Goal: Register for event/course

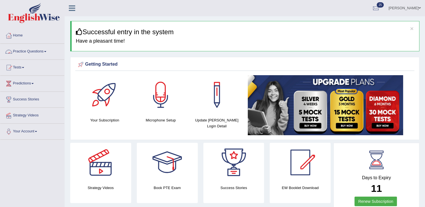
click at [31, 51] on link "Practice Questions" at bounding box center [32, 51] width 64 height 14
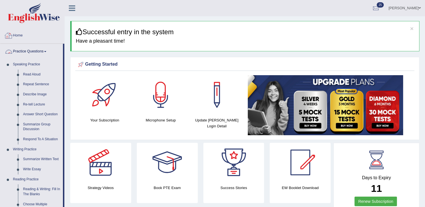
click at [40, 50] on link "Practice Questions" at bounding box center [31, 51] width 63 height 14
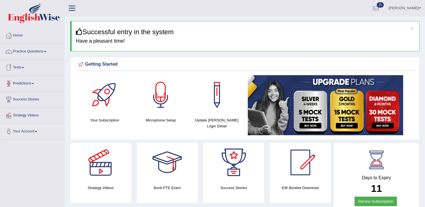
click at [23, 69] on link "Tests" at bounding box center [32, 67] width 64 height 14
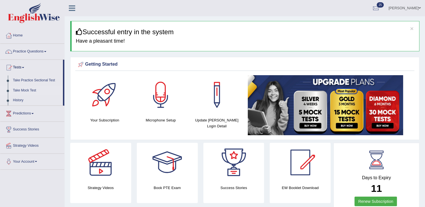
click at [22, 91] on link "Take Mock Test" at bounding box center [36, 91] width 53 height 10
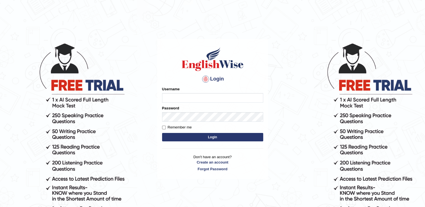
type input "NancyN"
click at [184, 138] on button "Login" at bounding box center [212, 137] width 101 height 8
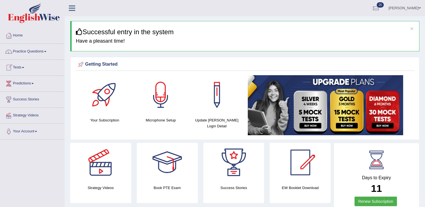
click at [16, 67] on link "Tests" at bounding box center [32, 67] width 64 height 14
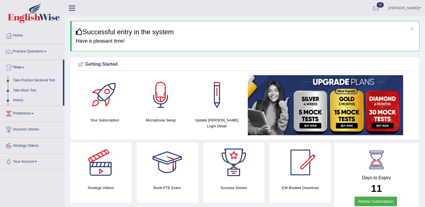
click at [16, 67] on link "Tests" at bounding box center [31, 67] width 63 height 14
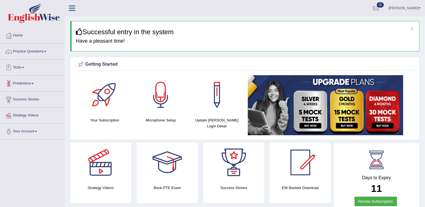
click at [23, 70] on link "Tests" at bounding box center [32, 67] width 64 height 14
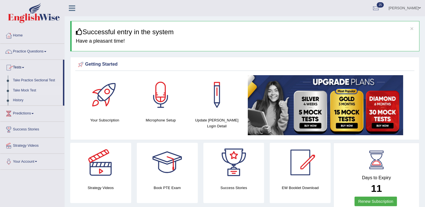
click at [28, 92] on link "Take Mock Test" at bounding box center [36, 91] width 53 height 10
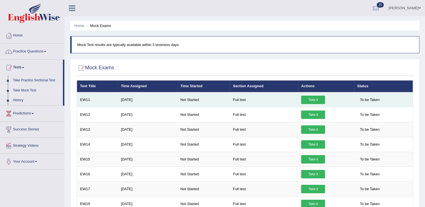
click at [316, 97] on link "Take it" at bounding box center [313, 100] width 24 height 8
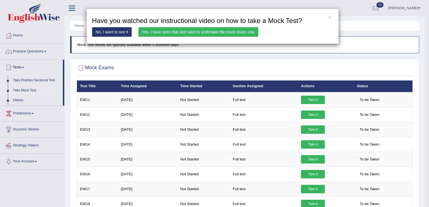
click at [209, 33] on link "Yes, I have seen that and want to undertake the mock exam now" at bounding box center [199, 32] width 120 height 10
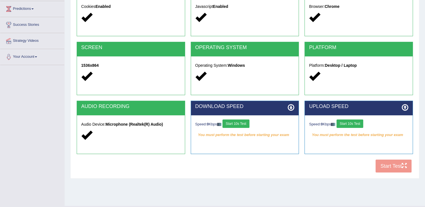
scroll to position [88, 0]
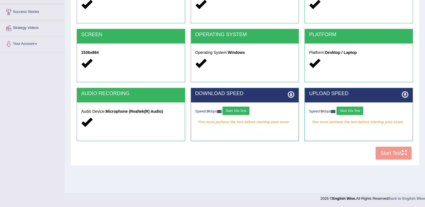
click at [359, 109] on button "Start 10s Test" at bounding box center [350, 111] width 27 height 8
click at [233, 111] on button "Start 10s Test" at bounding box center [236, 111] width 27 height 8
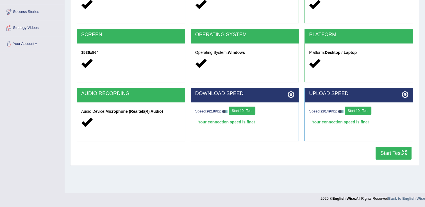
click at [400, 149] on button "Start Test" at bounding box center [394, 153] width 36 height 13
